Goal: Task Accomplishment & Management: Use online tool/utility

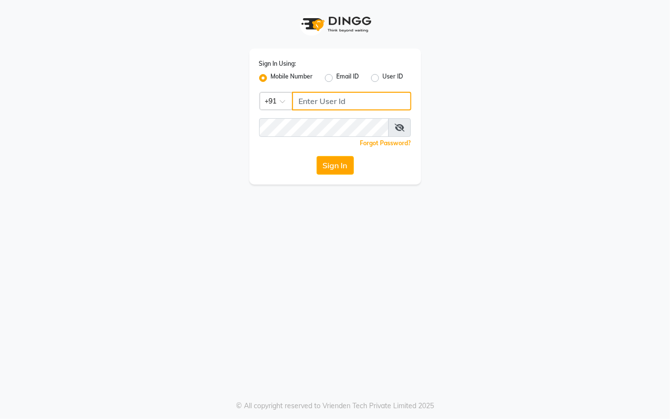
click at [327, 97] on input "Username" at bounding box center [351, 101] width 119 height 19
type input "2"
click at [325, 92] on input "2" at bounding box center [351, 101] width 119 height 19
type input "8"
type input "9250497887"
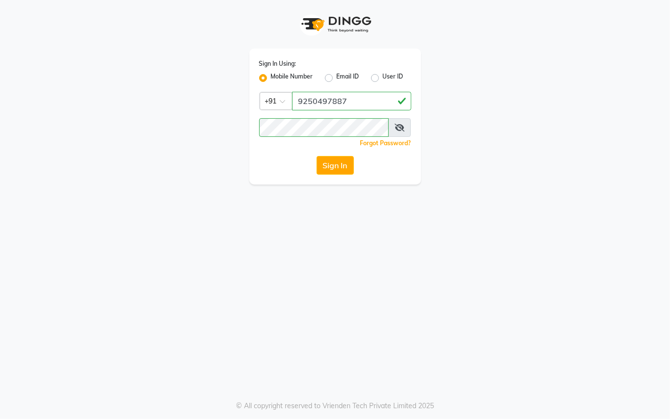
click at [321, 214] on div "Sign In Using: Mobile Number Email ID User ID Country Code × [PHONE_NUMBER] Rem…" at bounding box center [335, 209] width 670 height 419
click at [332, 167] on button "Sign In" at bounding box center [335, 165] width 37 height 19
drag, startPoint x: 337, startPoint y: 227, endPoint x: 336, endPoint y: 219, distance: 7.9
click at [337, 224] on div "Sign In Using: Mobile Number Email ID User ID Country Code × [PHONE_NUMBER] Rem…" at bounding box center [335, 209] width 670 height 419
click at [325, 158] on button "Sign In" at bounding box center [335, 165] width 37 height 19
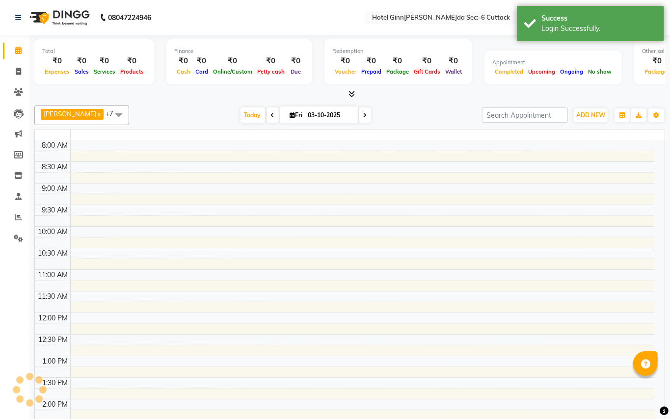
select select "en"
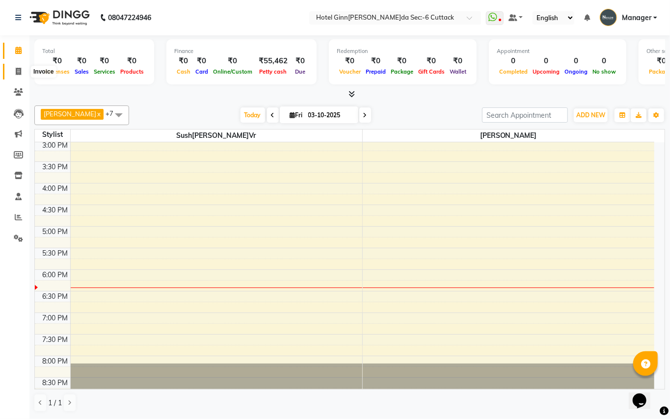
click at [14, 72] on span at bounding box center [18, 71] width 17 height 11
select select "service"
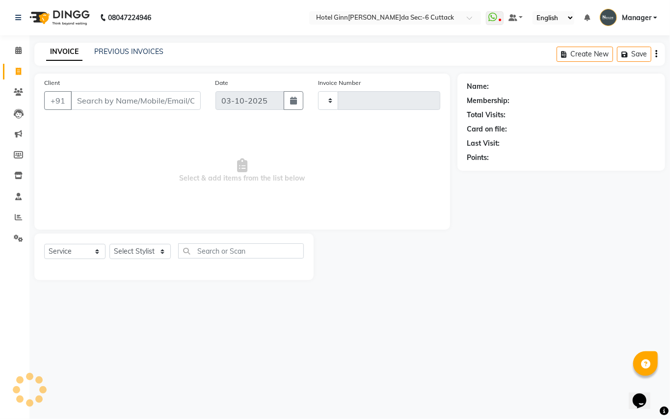
type input "0358"
select select "7840"
click at [602, 55] on button "Create New" at bounding box center [585, 54] width 56 height 15
select select "service"
type input "0358"
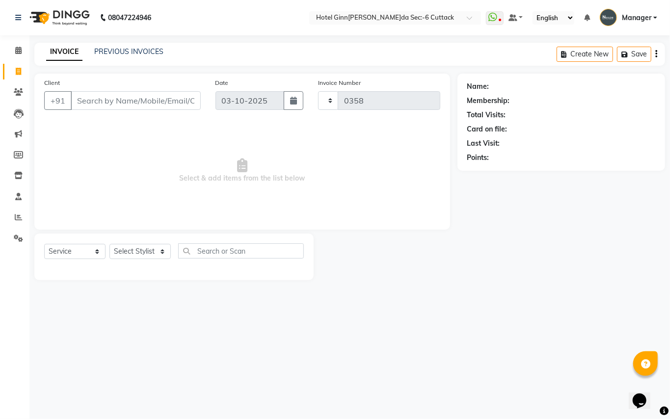
select select "7840"
click at [160, 257] on select "Select Stylist [PERSON_NAME]ager [PERSON_NAME]" at bounding box center [140, 251] width 61 height 15
select select "74408"
click at [110, 244] on select "Select Stylist [PERSON_NAME]ager [PERSON_NAME]" at bounding box center [140, 251] width 61 height 15
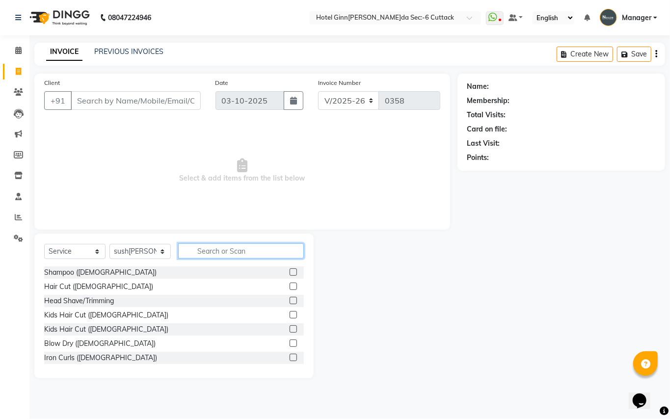
click at [220, 246] on input "text" at bounding box center [241, 251] width 126 height 15
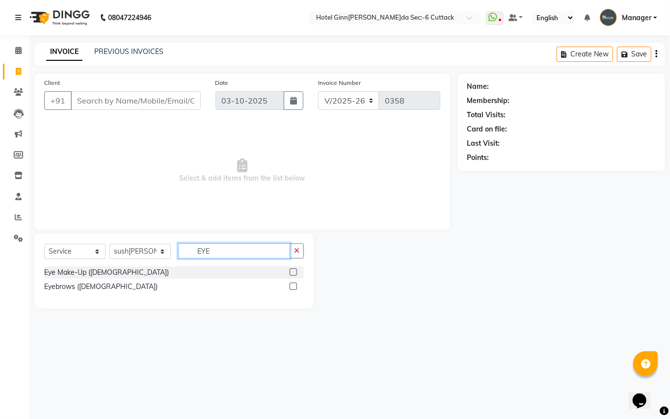
type input "EYE"
click at [292, 287] on label at bounding box center [293, 286] width 7 height 7
click at [292, 287] on input "checkbox" at bounding box center [293, 287] width 6 height 6
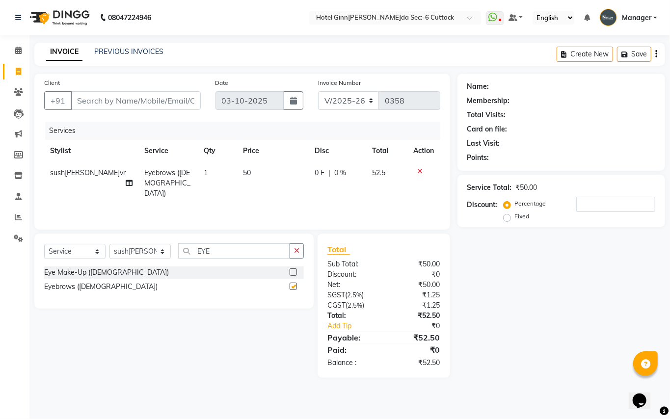
checkbox input "false"
click at [92, 97] on input "Client" at bounding box center [136, 100] width 130 height 19
type input "8"
type input "0"
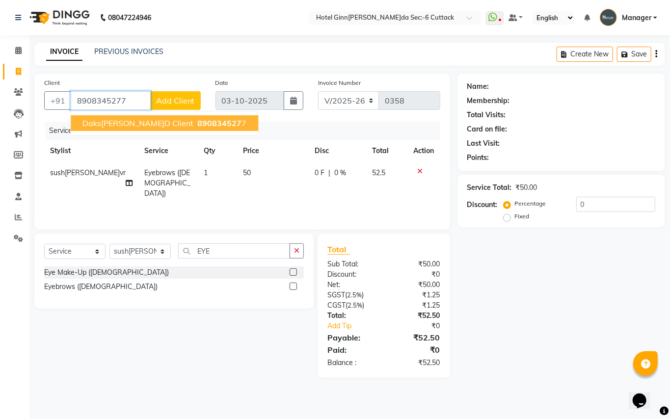
type input "8908345277"
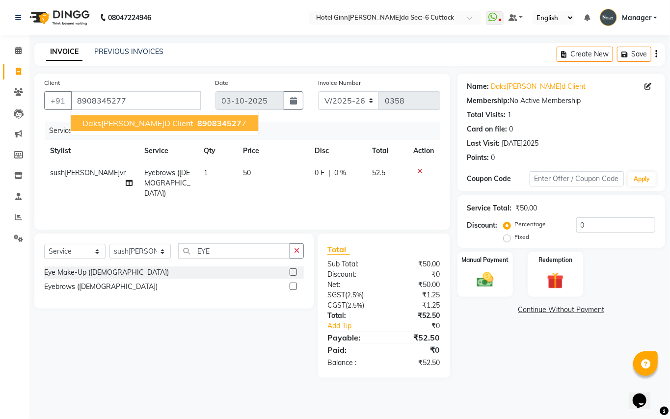
click at [110, 124] on span "Daks[PERSON_NAME]d Client" at bounding box center [137, 123] width 111 height 10
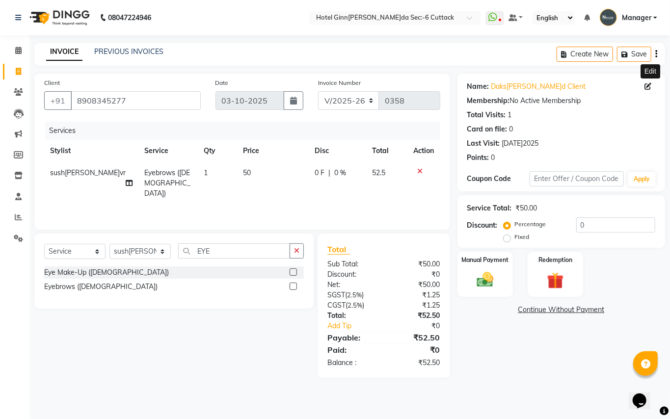
click at [650, 89] on icon at bounding box center [648, 86] width 7 height 7
select select "29"
select select "[DEMOGRAPHIC_DATA]"
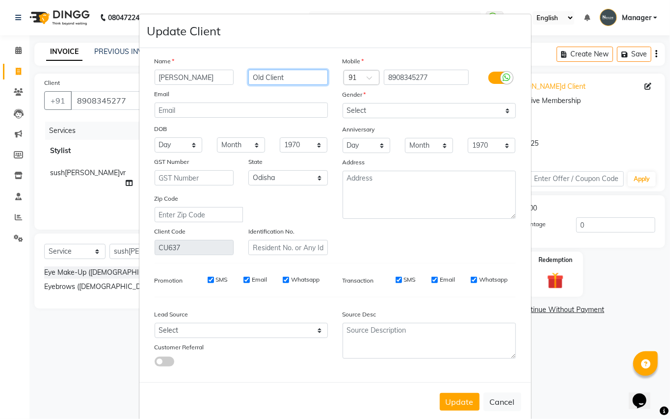
click at [260, 75] on input "Old Client" at bounding box center [288, 77] width 80 height 15
type input "Client"
click at [442, 400] on button "Update" at bounding box center [460, 402] width 40 height 18
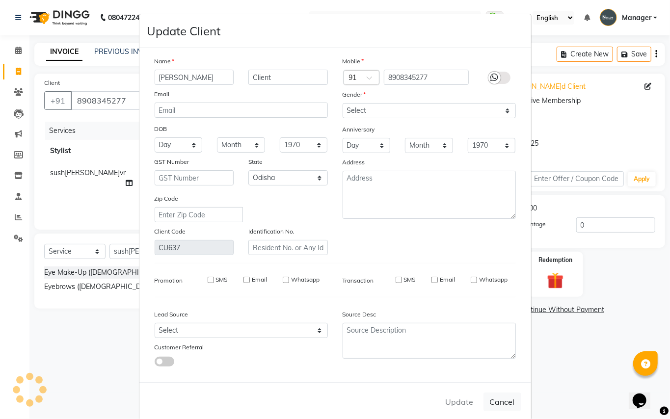
select select
select select "null"
select select
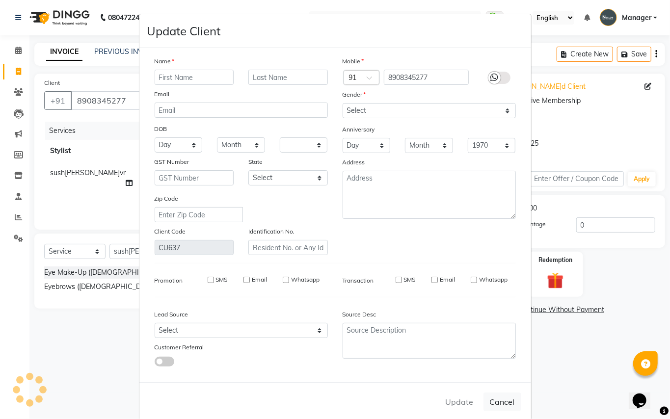
select select
checkbox input "false"
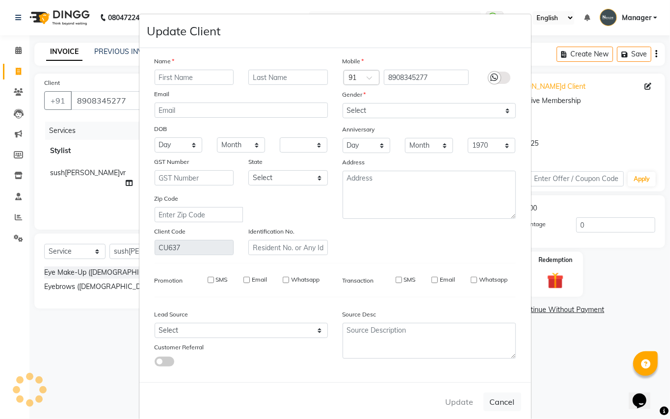
checkbox input "false"
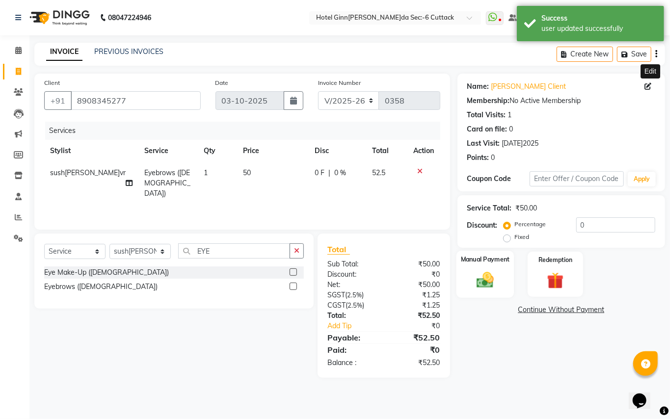
click at [477, 277] on img at bounding box center [485, 280] width 28 height 20
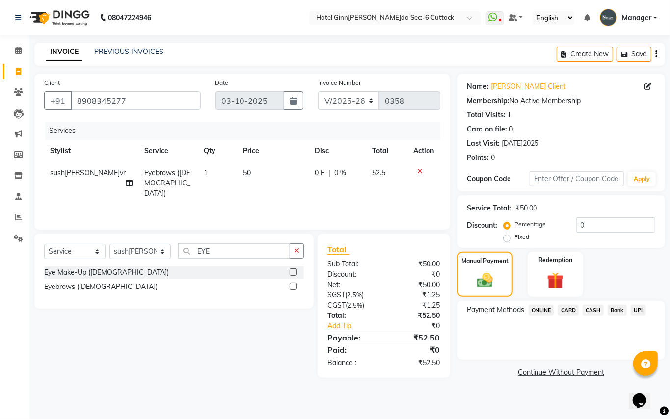
click at [535, 307] on span "ONLINE" at bounding box center [542, 310] width 26 height 11
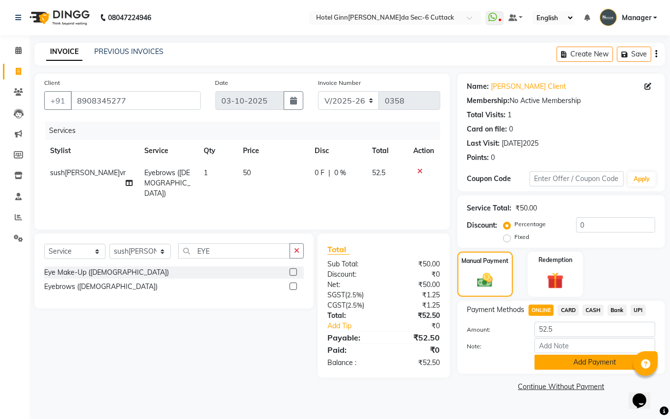
click at [552, 360] on button "Add Payment" at bounding box center [595, 362] width 121 height 15
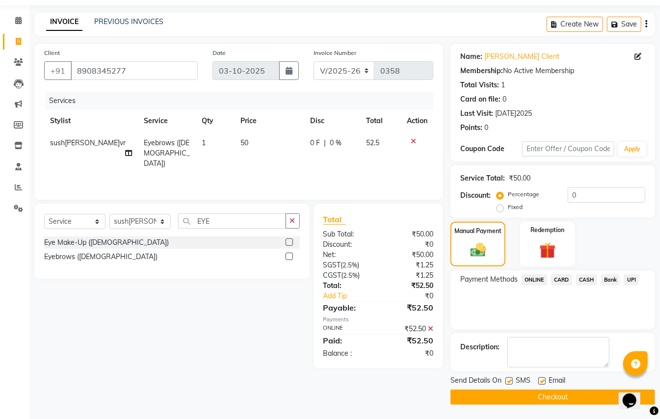
scroll to position [30, 0]
click at [552, 401] on button "Checkout" at bounding box center [553, 396] width 205 height 15
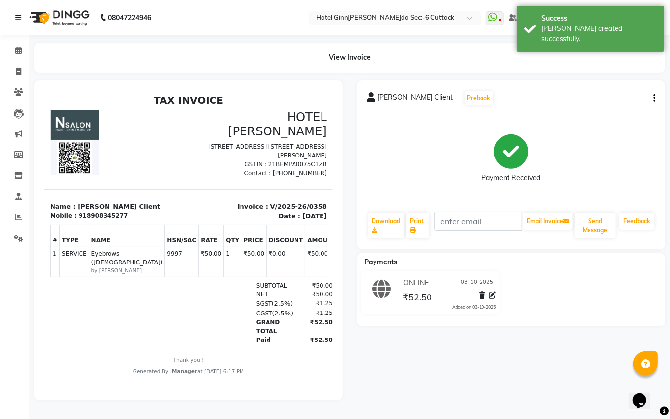
select select "7840"
select select "service"
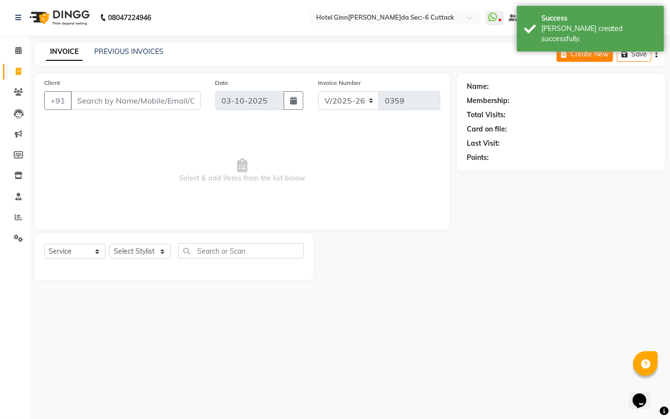
click at [566, 59] on button "Create New" at bounding box center [585, 54] width 56 height 15
select select "service"
type input "0359"
select select "7840"
click at [137, 255] on select "Select Stylist [PERSON_NAME]ager [PERSON_NAME]" at bounding box center [140, 251] width 61 height 15
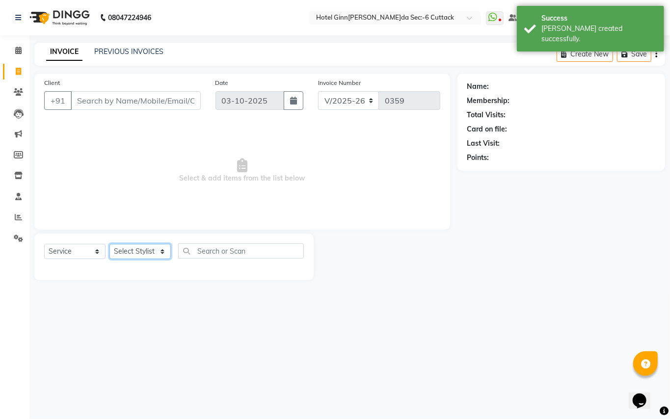
select select "80474"
click at [110, 244] on select "Select Stylist [PERSON_NAME]ager [PERSON_NAME]" at bounding box center [140, 251] width 61 height 15
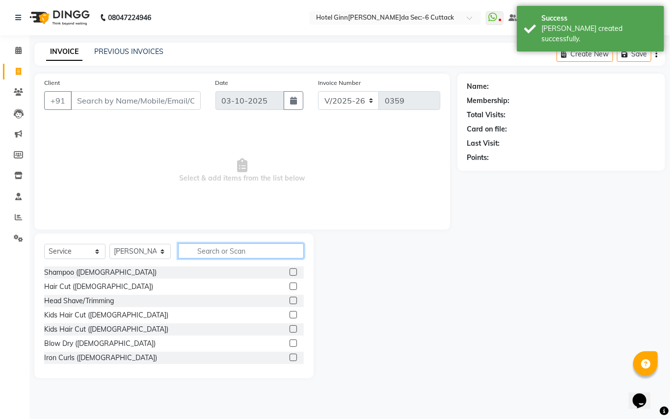
click at [220, 254] on input "text" at bounding box center [241, 251] width 126 height 15
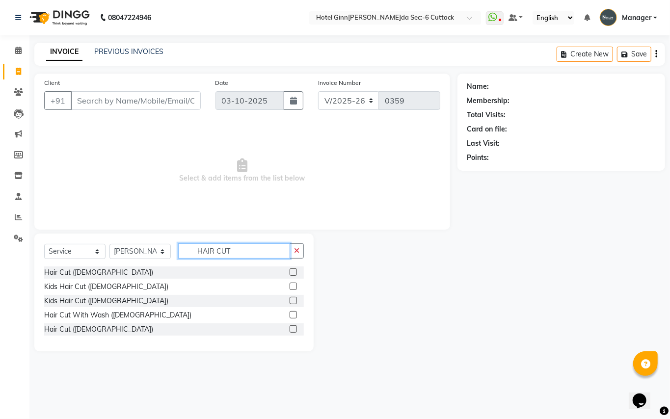
type input "HAIR CUT"
click at [294, 329] on label at bounding box center [293, 329] width 7 height 7
click at [294, 329] on input "checkbox" at bounding box center [293, 330] width 6 height 6
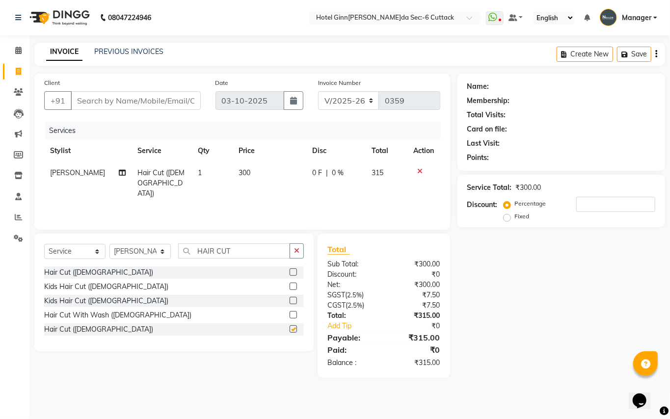
checkbox input "false"
click at [144, 109] on input "Client" at bounding box center [136, 100] width 130 height 19
type input "7"
type input "0"
type input "7377634029"
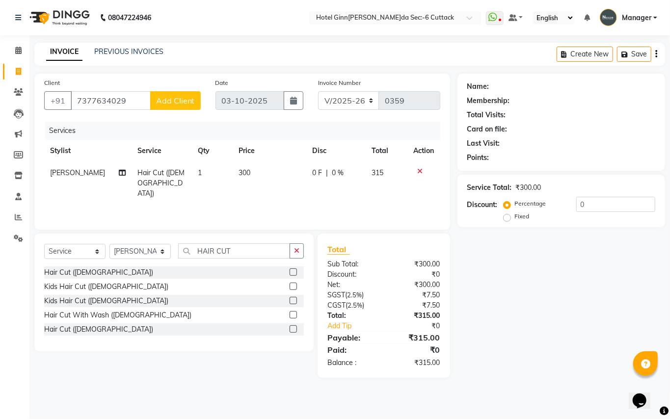
click at [188, 100] on span "Add Client" at bounding box center [175, 101] width 39 height 10
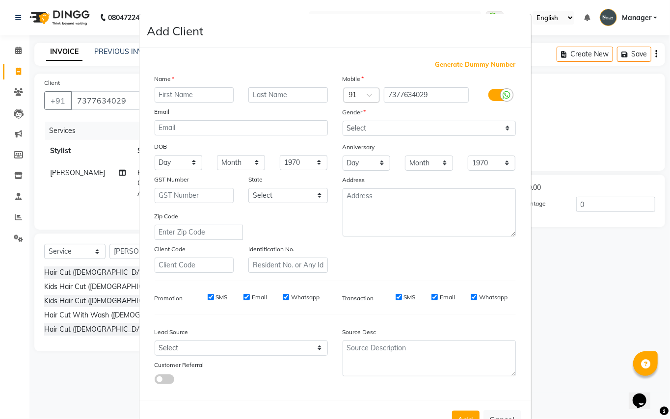
click at [224, 100] on input "text" at bounding box center [195, 94] width 80 height 15
click at [176, 89] on input "text" at bounding box center [195, 94] width 80 height 15
type input "Naman"
click at [250, 93] on input "text" at bounding box center [288, 94] width 80 height 15
type input "Sir"
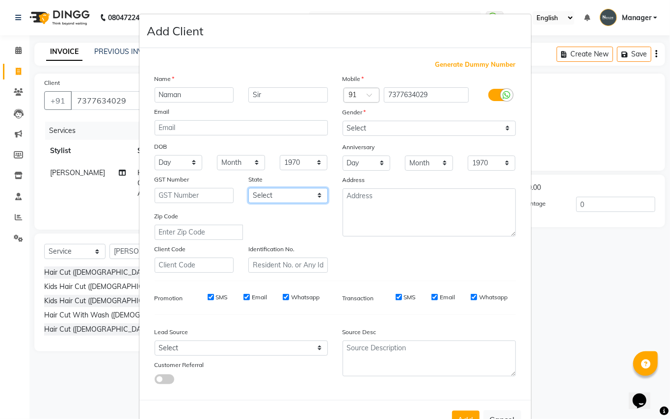
click at [310, 193] on select "Select [GEOGRAPHIC_DATA] [GEOGRAPHIC_DATA] [GEOGRAPHIC_DATA] [GEOGRAPHIC_DATA] …" at bounding box center [288, 195] width 80 height 15
select select "29"
click at [248, 188] on select "Select [GEOGRAPHIC_DATA] [GEOGRAPHIC_DATA] [GEOGRAPHIC_DATA] [GEOGRAPHIC_DATA] …" at bounding box center [288, 195] width 80 height 15
click at [497, 124] on select "Select [DEMOGRAPHIC_DATA] [DEMOGRAPHIC_DATA] Other Prefer Not To Say" at bounding box center [429, 128] width 173 height 15
select select "[DEMOGRAPHIC_DATA]"
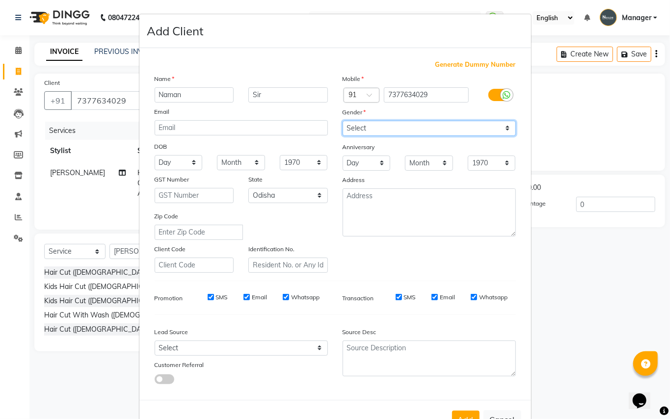
click at [343, 121] on select "Select [DEMOGRAPHIC_DATA] [DEMOGRAPHIC_DATA] Other Prefer Not To Say" at bounding box center [429, 128] width 173 height 15
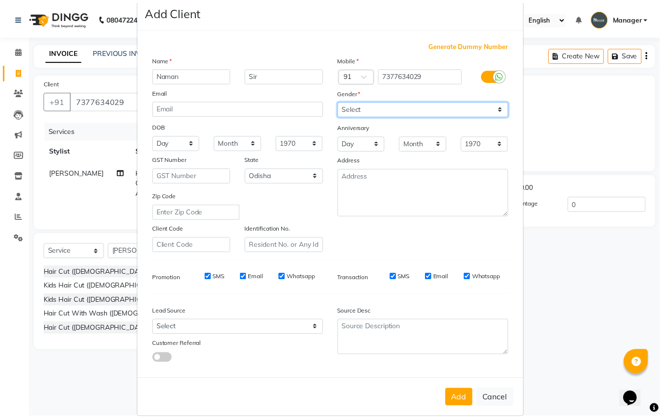
scroll to position [31, 0]
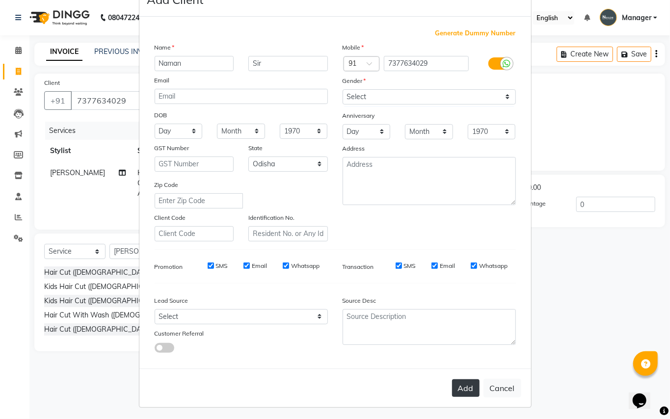
click at [465, 388] on button "Add" at bounding box center [465, 389] width 27 height 18
select select
select select "null"
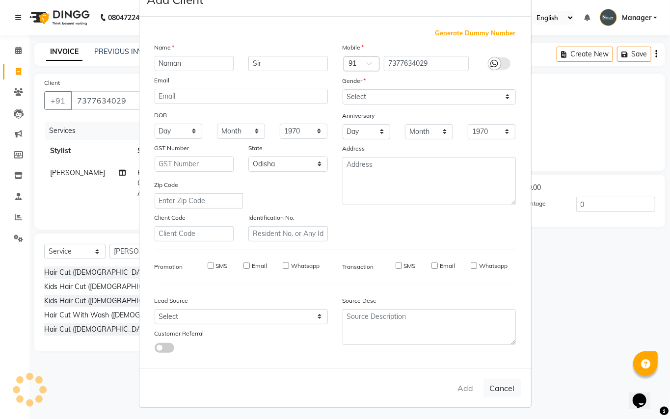
select select
checkbox input "false"
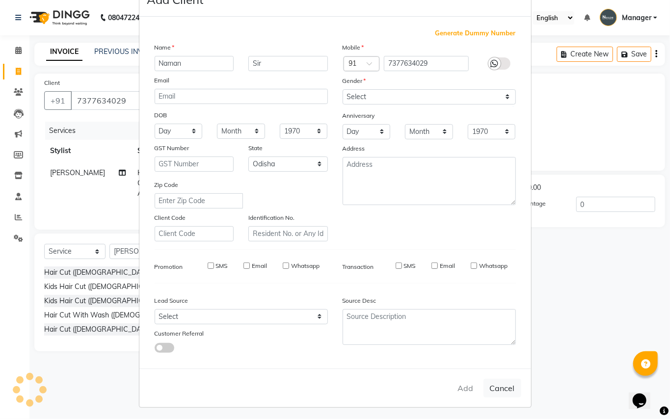
checkbox input "false"
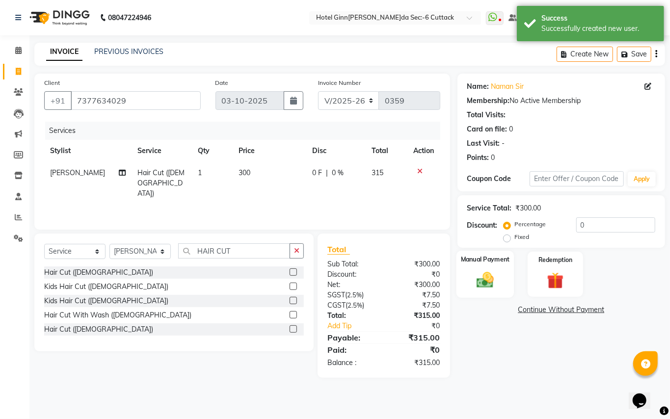
click at [467, 282] on div "Manual Payment" at bounding box center [485, 274] width 58 height 47
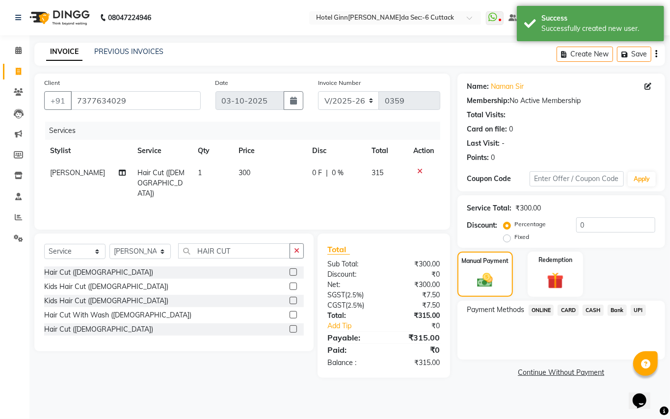
click at [544, 309] on span "ONLINE" at bounding box center [542, 310] width 26 height 11
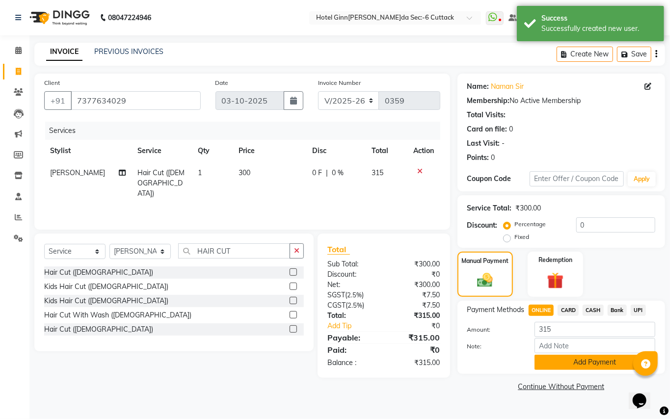
click at [561, 360] on button "Add Payment" at bounding box center [595, 362] width 121 height 15
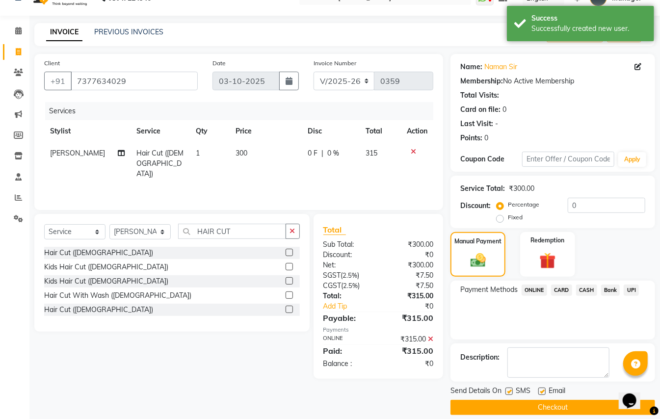
scroll to position [30, 0]
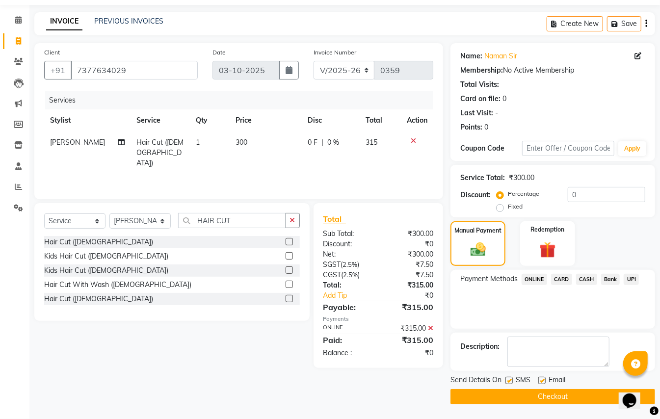
click at [549, 398] on button "Checkout" at bounding box center [553, 396] width 205 height 15
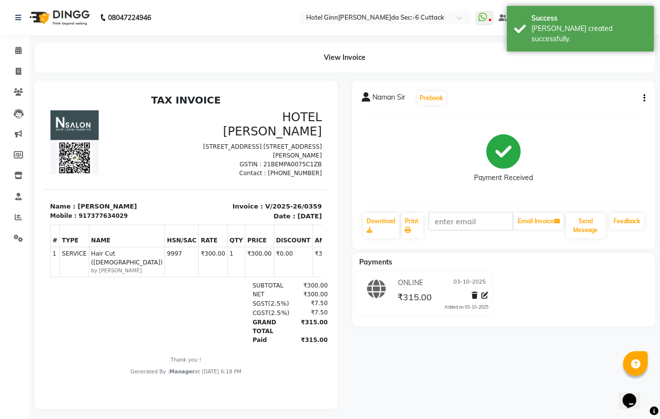
select select "service"
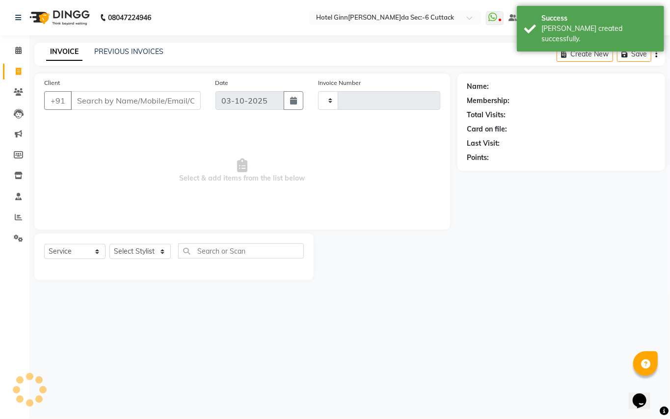
type input "0360"
select select "7840"
click at [14, 69] on span at bounding box center [18, 71] width 17 height 11
select select "service"
type input "0360"
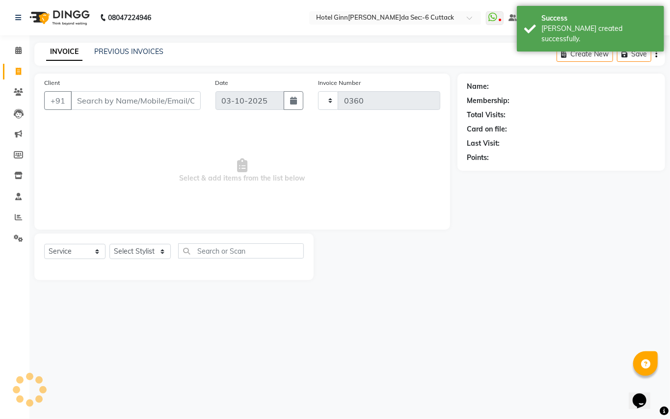
select select "7840"
click at [598, 51] on button "Create New" at bounding box center [585, 54] width 56 height 15
select select "7840"
select select "service"
click at [15, 47] on icon at bounding box center [18, 50] width 6 height 7
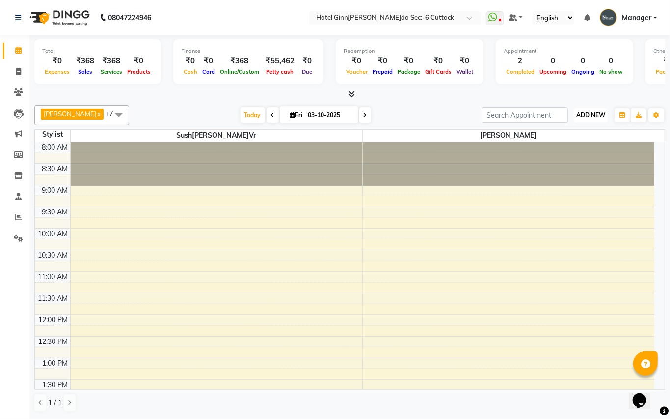
click at [592, 116] on span "ADD NEW" at bounding box center [591, 114] width 29 height 7
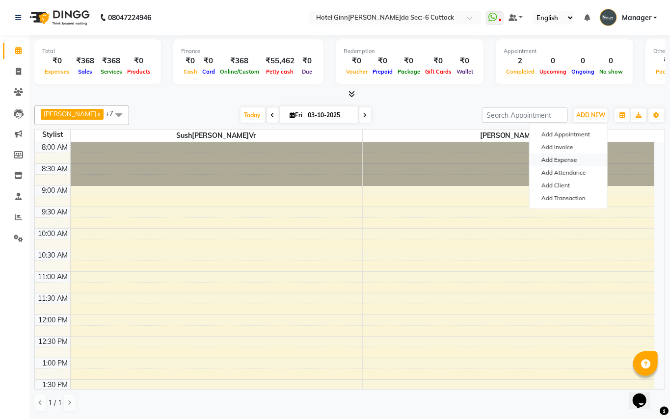
click at [572, 160] on link "Add Expense" at bounding box center [569, 160] width 78 height 13
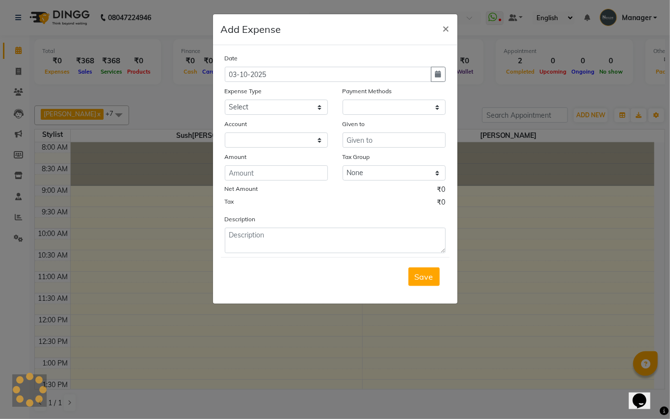
select select "1"
select select "6990"
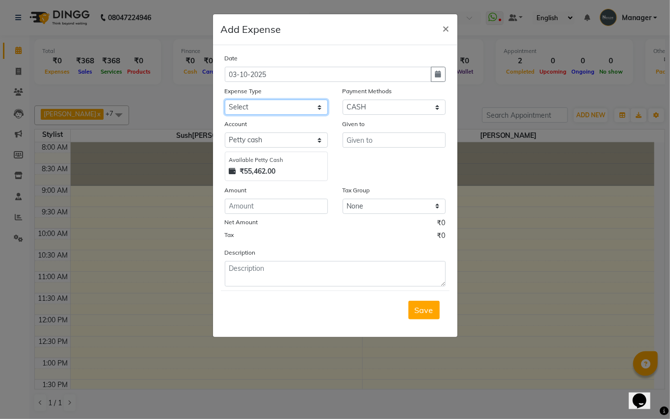
click at [256, 105] on select "Select advance salary BANK DEPOSIT building maintenance Day target DIESEL elect…" at bounding box center [276, 107] width 103 height 15
select select "1536"
click at [225, 100] on select "Select advance salary BANK DEPOSIT building maintenance Day target DIESEL elect…" at bounding box center [276, 107] width 103 height 15
click at [272, 211] on input "number" at bounding box center [276, 206] width 103 height 15
type input "390"
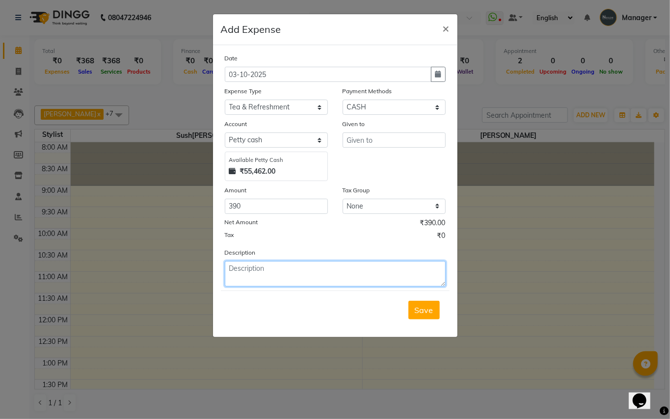
click at [231, 274] on textarea at bounding box center [335, 274] width 221 height 26
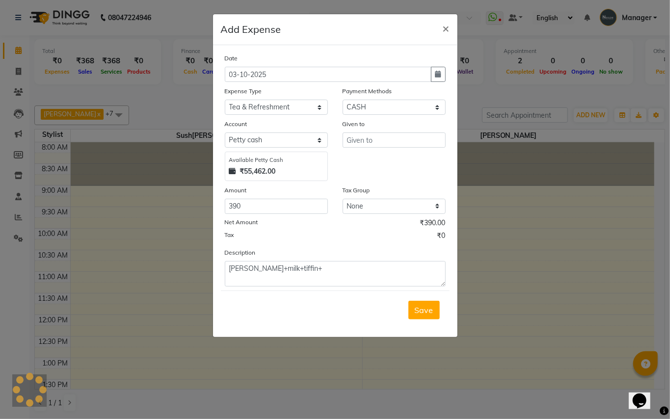
click at [294, 258] on div "Description puja[PERSON_NAME]k+tiffin+" at bounding box center [336, 266] width 236 height 39
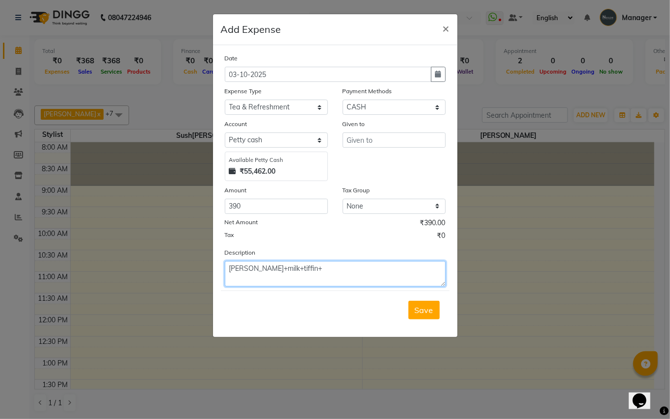
click at [293, 271] on textarea "[PERSON_NAME]+milk+tiffin+" at bounding box center [335, 274] width 221 height 26
click at [293, 270] on textarea "[PERSON_NAME]+milk+tiffin+" at bounding box center [335, 274] width 221 height 26
click at [324, 264] on textarea "puja[PERSON_NAME]k+Tiffin+" at bounding box center [335, 274] width 221 height 26
click at [280, 268] on textarea "puja[PERSON_NAME]k+Tiffin+" at bounding box center [335, 274] width 221 height 26
click at [232, 269] on textarea "puja[PERSON_NAME]k+Tiffin+" at bounding box center [335, 274] width 221 height 26
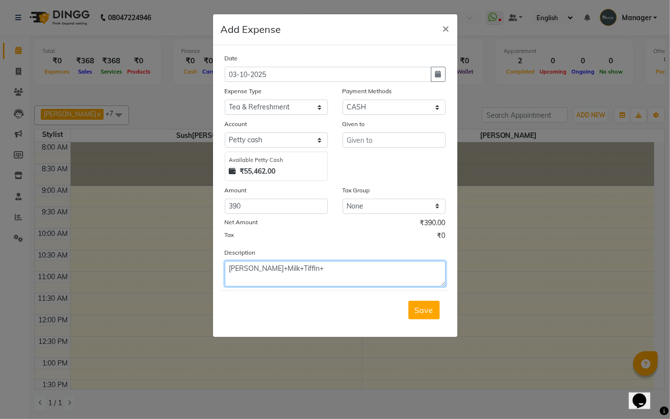
click at [327, 275] on textarea "[PERSON_NAME]+Milk+Tiffin+" at bounding box center [335, 274] width 221 height 26
click at [326, 267] on textarea "Puja[PERSON_NAME]k+Tiffin+Tester" at bounding box center [335, 274] width 221 height 26
type textarea "[PERSON_NAME]+Milk+Tiffin+Testter"
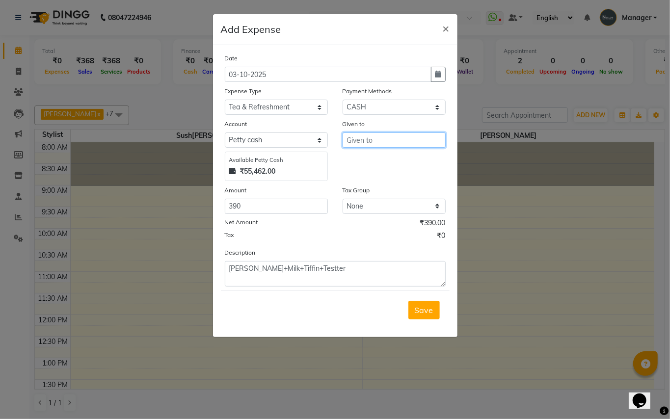
click at [362, 138] on input "text" at bounding box center [394, 140] width 103 height 15
type input "s"
type input "Shop"
click at [420, 314] on span "Save" at bounding box center [424, 310] width 19 height 10
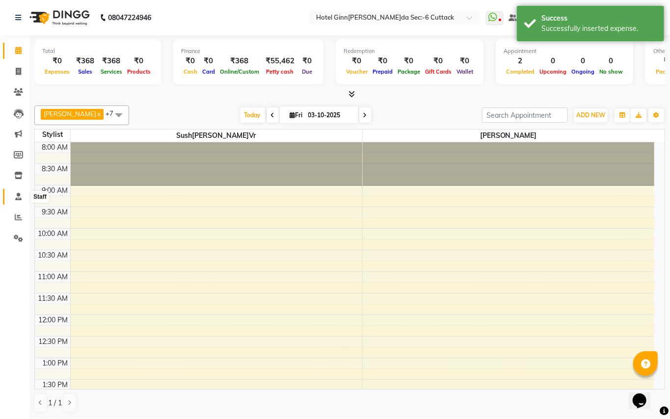
click at [16, 196] on icon at bounding box center [18, 196] width 6 height 7
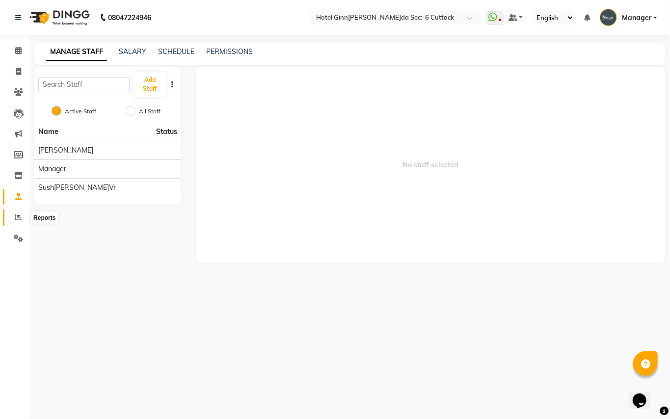
click at [15, 217] on icon at bounding box center [18, 217] width 7 height 7
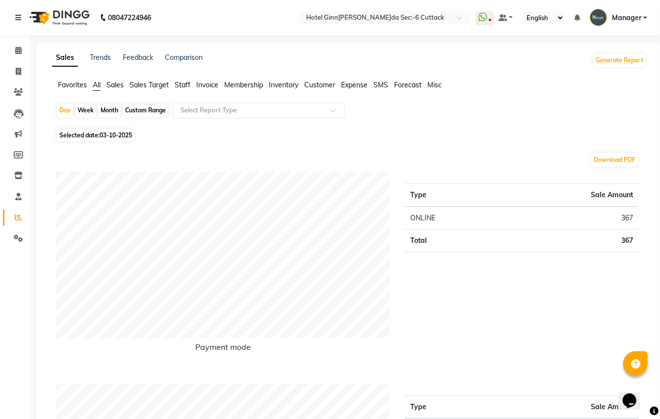
click at [349, 83] on span "Expense" at bounding box center [354, 85] width 27 height 9
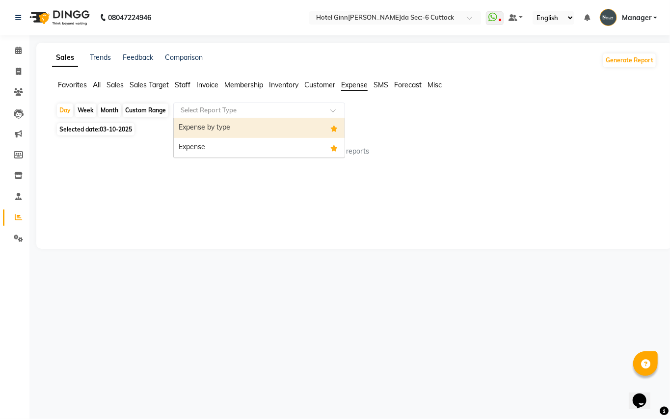
click at [329, 111] on div at bounding box center [259, 111] width 171 height 10
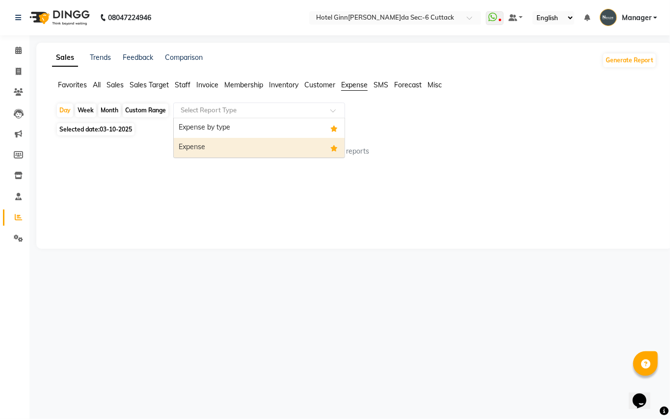
click at [270, 143] on div "Expense" at bounding box center [259, 148] width 171 height 20
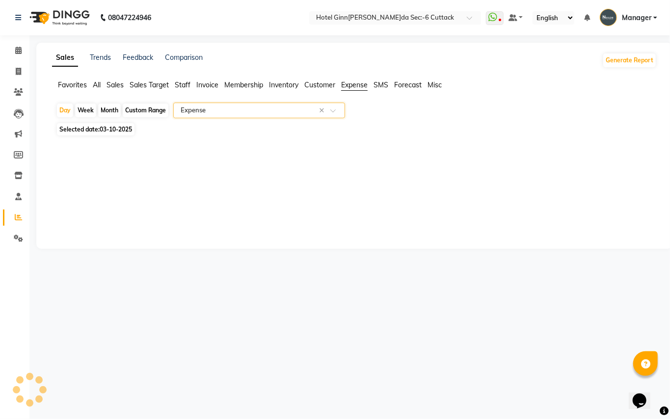
select select "full_report"
select select "csv"
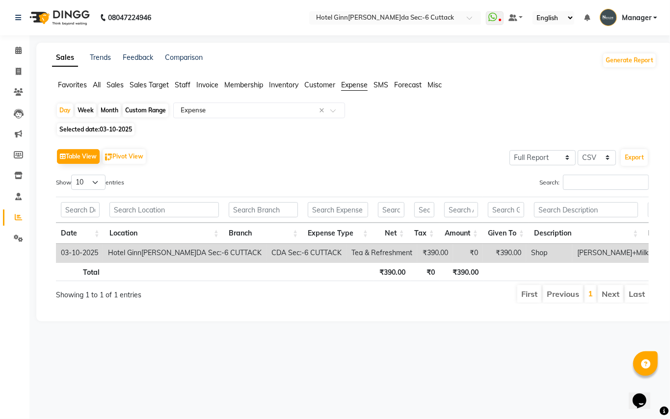
click at [117, 112] on div "Month" at bounding box center [109, 111] width 23 height 14
select select "10"
select select "2025"
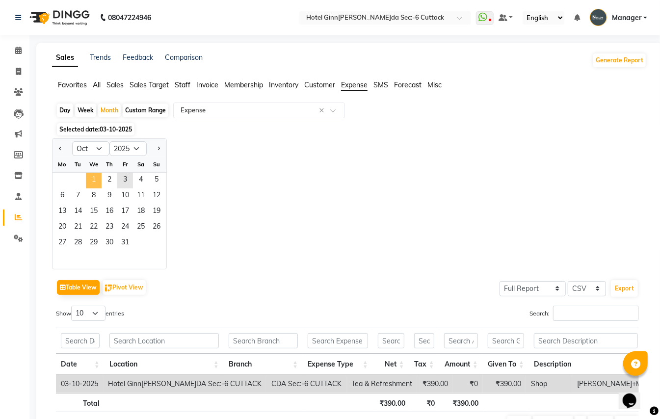
click at [91, 175] on span "1" at bounding box center [94, 181] width 16 height 16
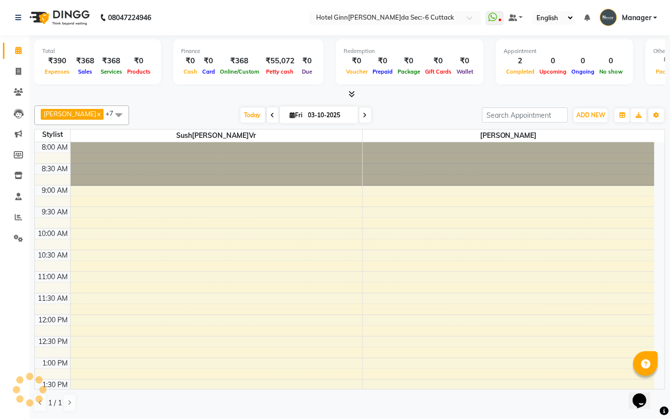
select select "service"
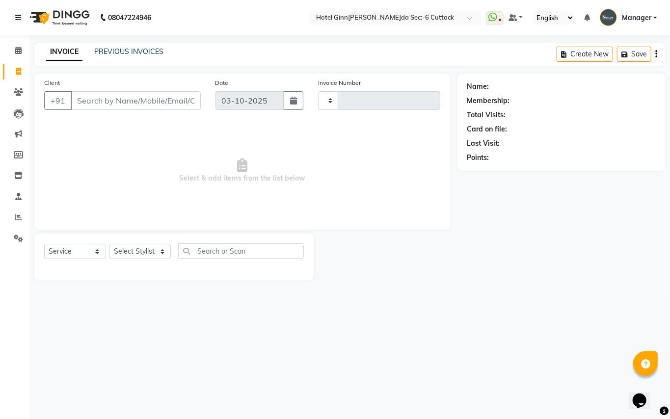
type input "0360"
select select "7840"
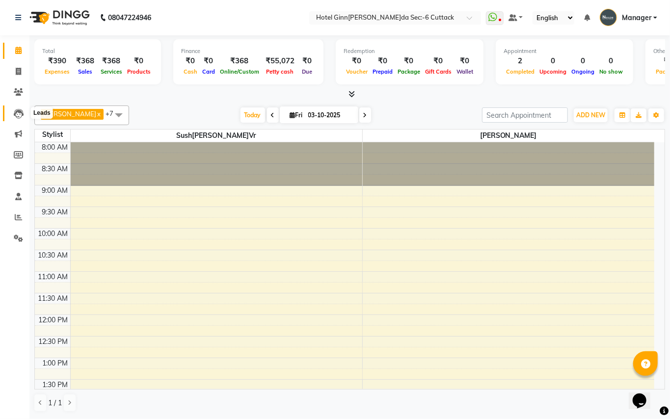
click at [18, 111] on icon at bounding box center [19, 114] width 10 height 10
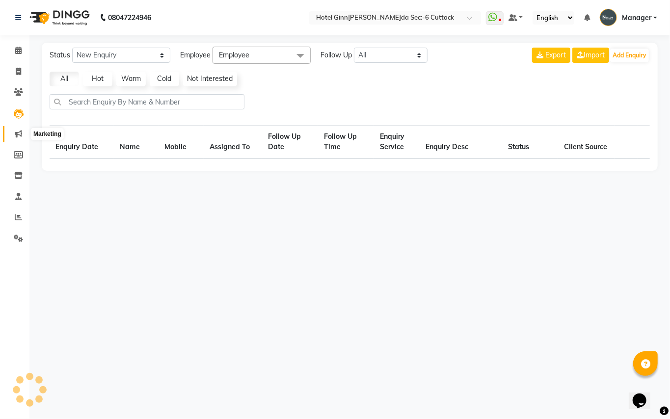
click at [18, 136] on icon at bounding box center [18, 133] width 7 height 7
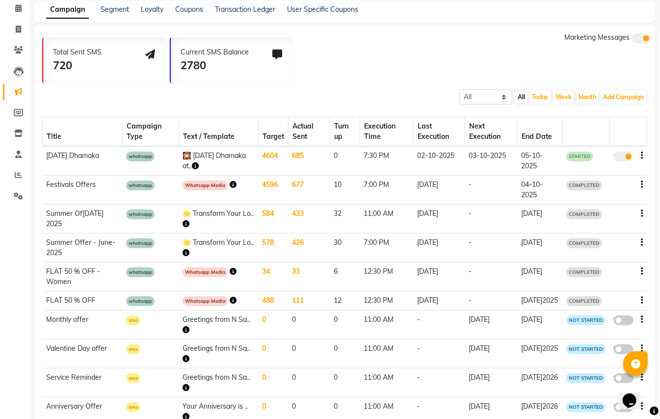
scroll to position [65, 0]
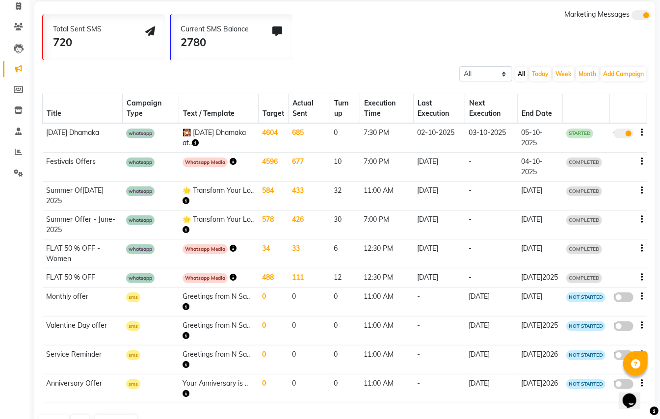
click at [199, 139] on icon "button" at bounding box center [195, 142] width 7 height 7
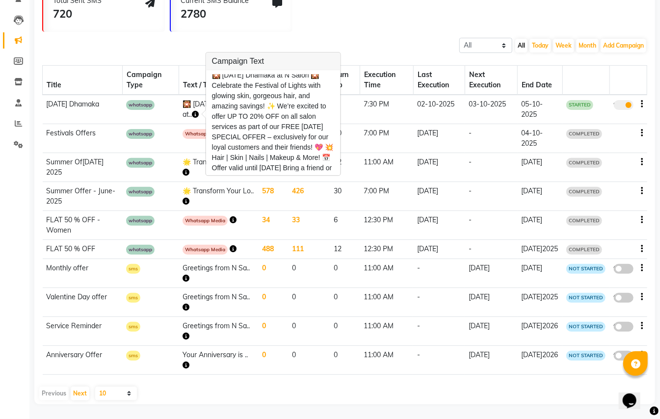
scroll to position [0, 0]
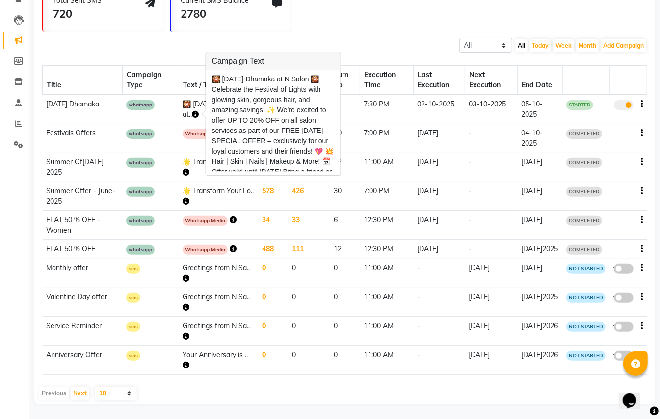
click at [324, 24] on div "Total Sent SMS 720 Current SMS Balance 2780 Marketing Messages All Scheduled Co…" at bounding box center [344, 189] width 621 height 432
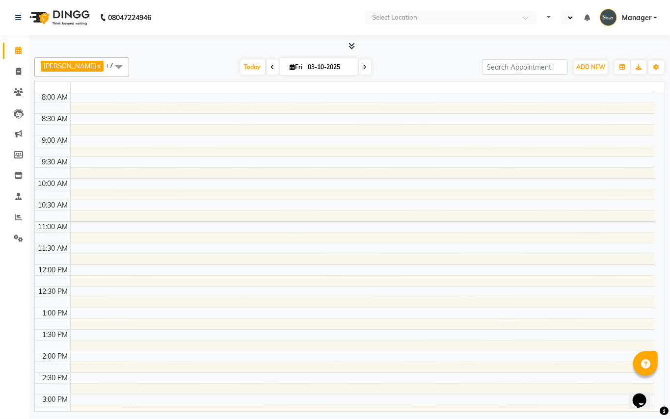
select select "en"
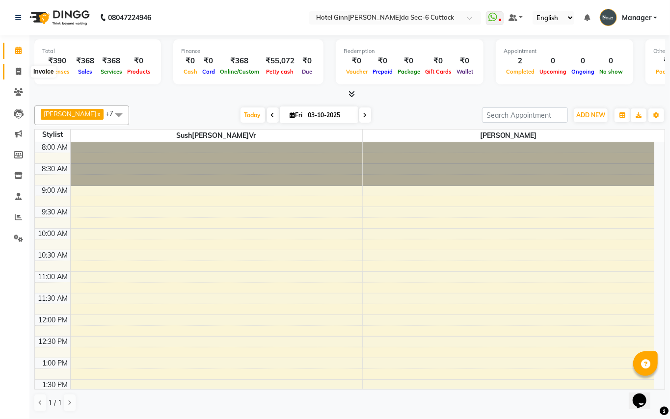
click at [14, 69] on span at bounding box center [18, 71] width 17 height 11
select select "service"
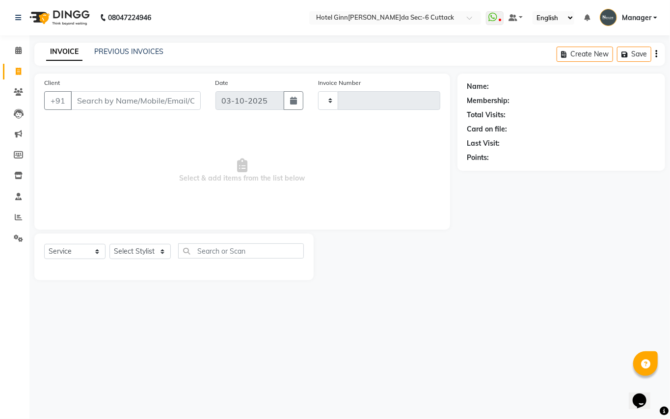
type input "0360"
select select "7840"
click at [156, 250] on select "Select Stylist [PERSON_NAME]ager [PERSON_NAME]" at bounding box center [140, 251] width 61 height 15
select select "80474"
click at [110, 244] on select "Select Stylist [PERSON_NAME]ager [PERSON_NAME]" at bounding box center [140, 251] width 61 height 15
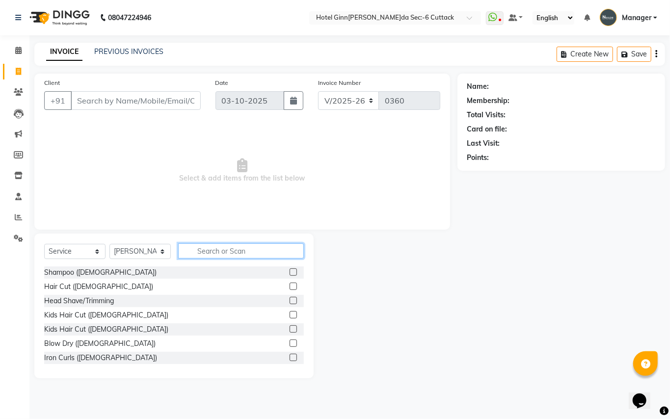
click at [198, 247] on input "text" at bounding box center [241, 251] width 126 height 15
click at [94, 251] on select "Select Service Product Membership Package Voucher Prepaid Gift Card" at bounding box center [74, 251] width 61 height 15
select select "product"
click at [44, 244] on select "Select Service Product Membership Package Voucher Prepaid Gift Card" at bounding box center [74, 251] width 61 height 15
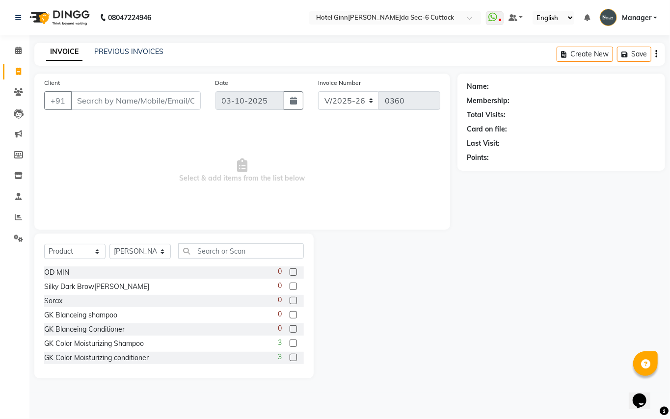
click at [287, 347] on div "3" at bounding box center [291, 344] width 26 height 12
click at [290, 342] on label at bounding box center [293, 343] width 7 height 7
click at [290, 342] on input "checkbox" at bounding box center [293, 344] width 6 height 6
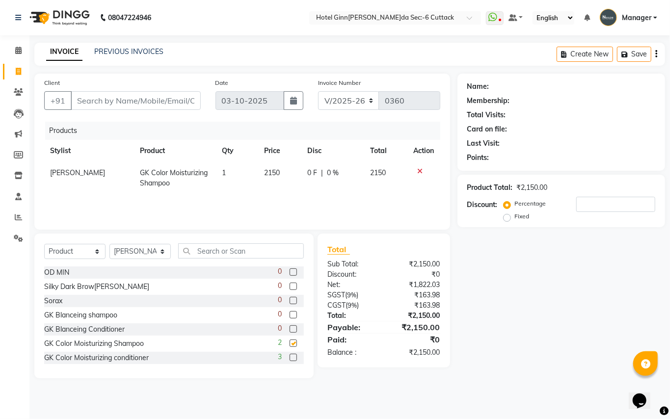
checkbox input "false"
click at [290, 356] on label at bounding box center [293, 357] width 7 height 7
click at [290, 356] on input "checkbox" at bounding box center [293, 358] width 6 height 6
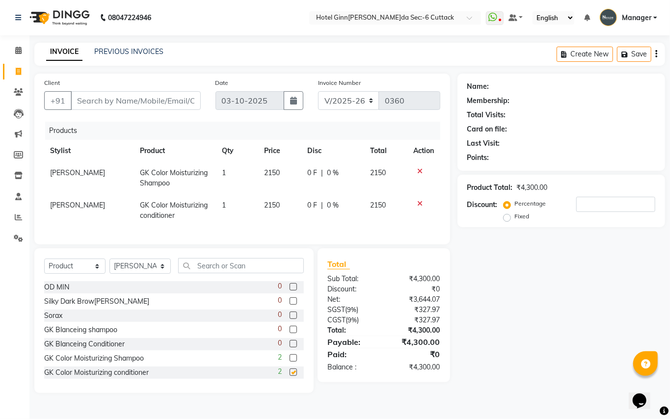
checkbox input "false"
click at [211, 274] on input "text" at bounding box center [241, 265] width 126 height 15
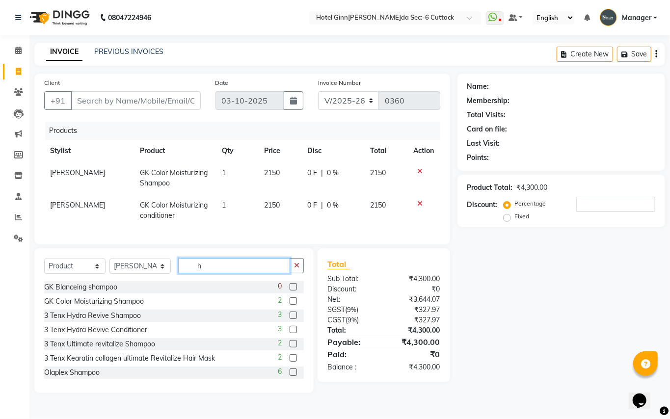
type input "h"
click at [89, 274] on select "Select Service Product Membership Package Voucher Prepaid Gift Card" at bounding box center [74, 266] width 61 height 15
select select "service"
click at [44, 269] on select "Select Service Product Membership Package Voucher Prepaid Gift Card" at bounding box center [74, 266] width 61 height 15
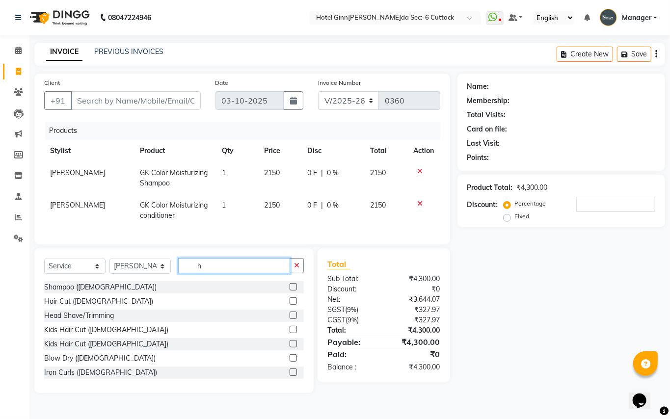
click at [211, 274] on input "h" at bounding box center [234, 265] width 112 height 15
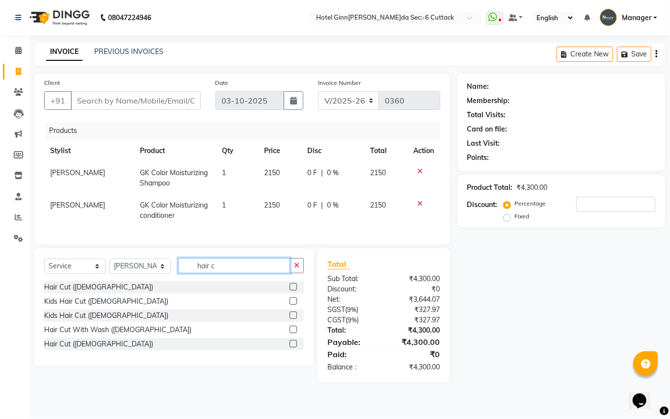
type input "hair c"
click at [292, 348] on label at bounding box center [293, 343] width 7 height 7
click at [292, 348] on input "checkbox" at bounding box center [293, 344] width 6 height 6
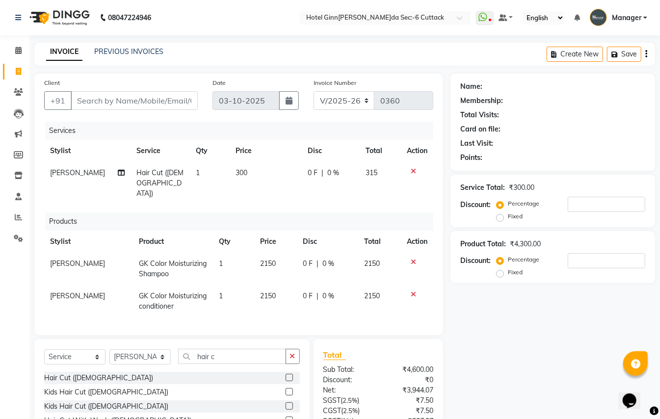
checkbox input "false"
